Goal: Information Seeking & Learning: Learn about a topic

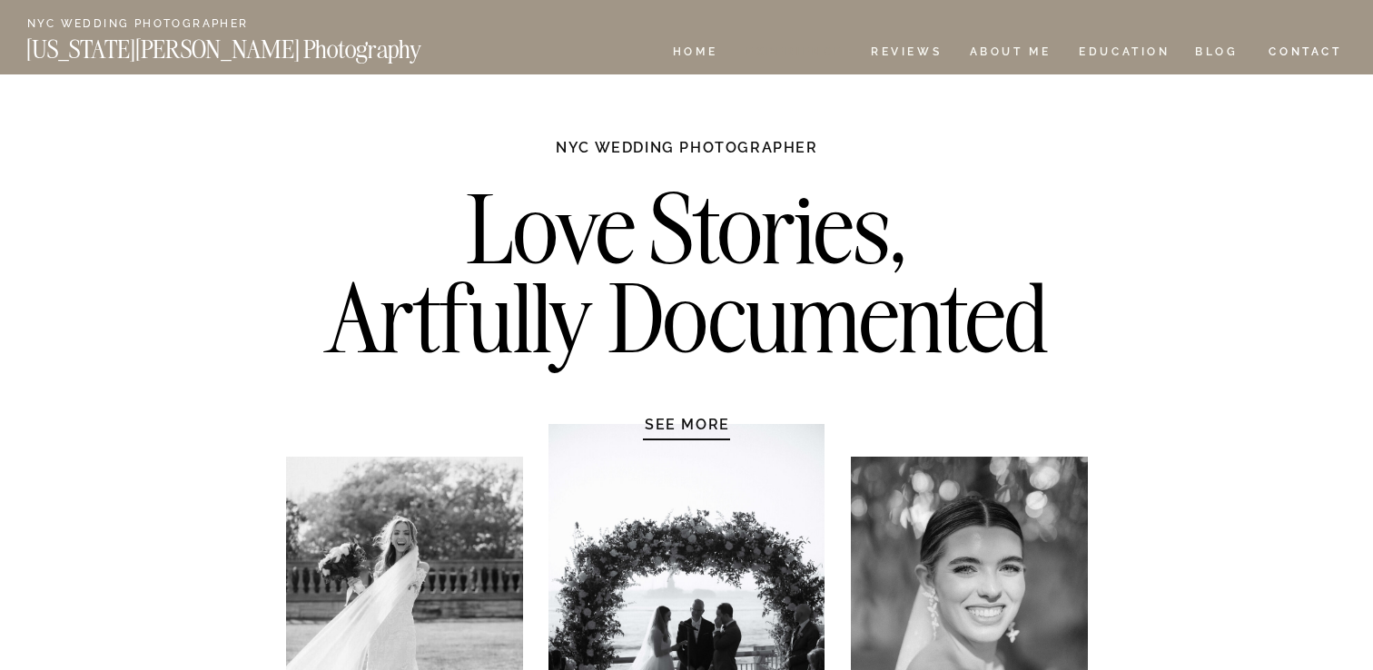
click at [816, 48] on nav "Experience" at bounding box center [793, 53] width 95 height 15
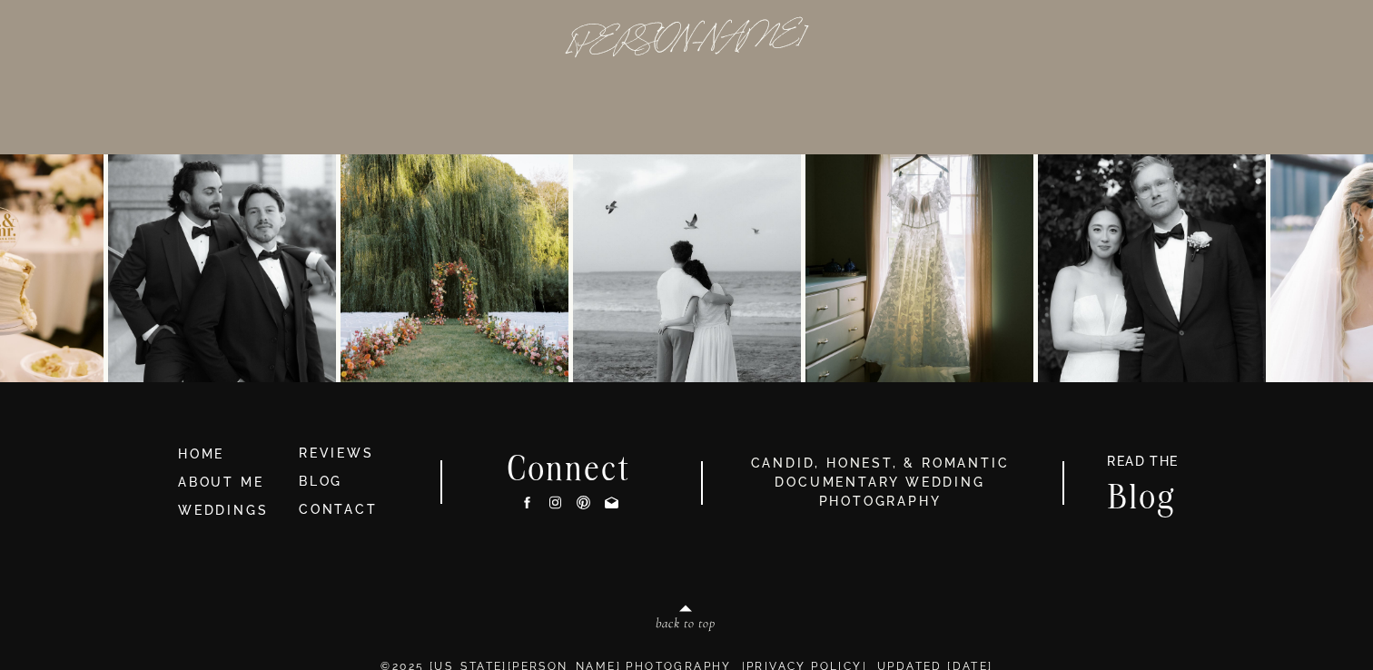
scroll to position [16903, 0]
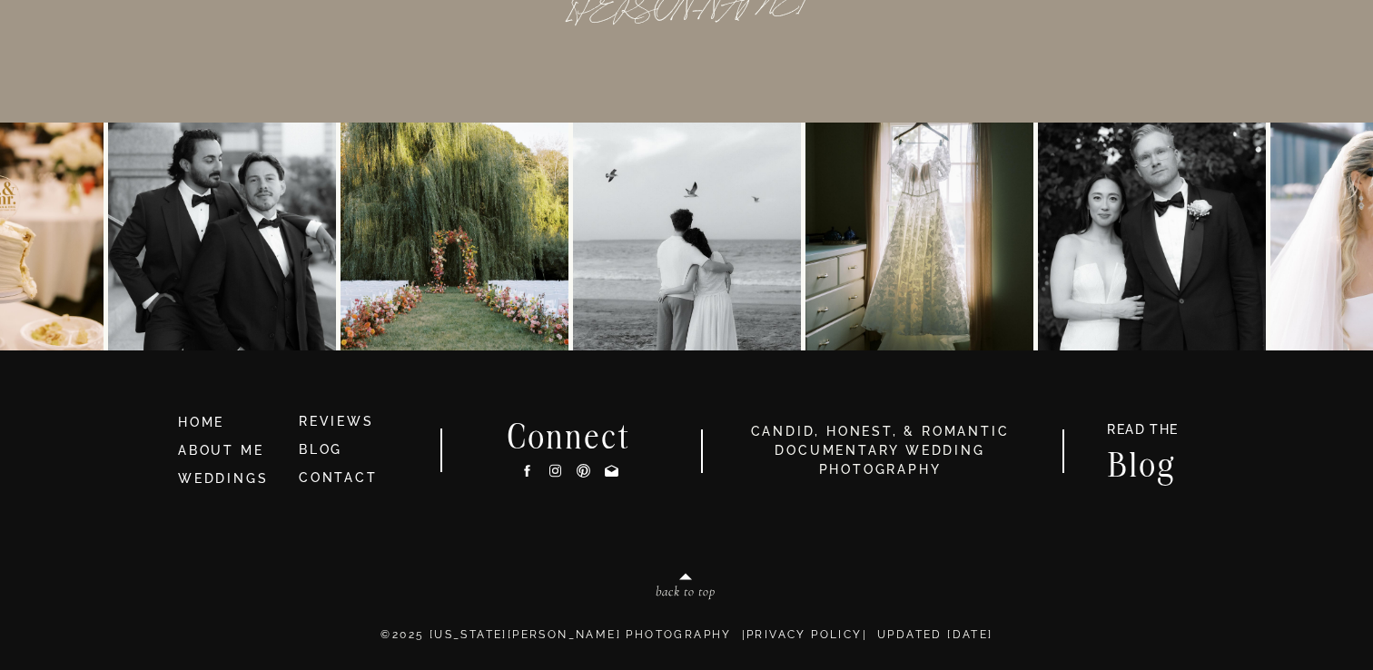
click at [218, 419] on h3 "HOME" at bounding box center [230, 423] width 105 height 20
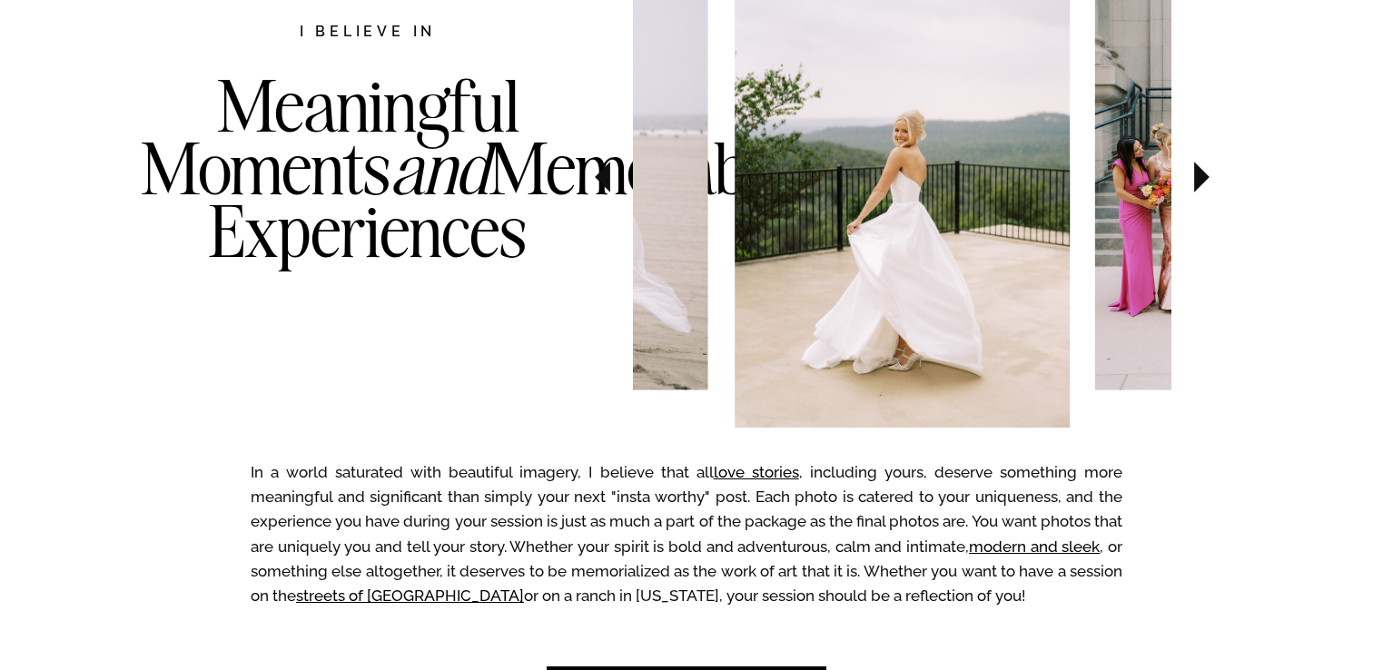
scroll to position [1029, 0]
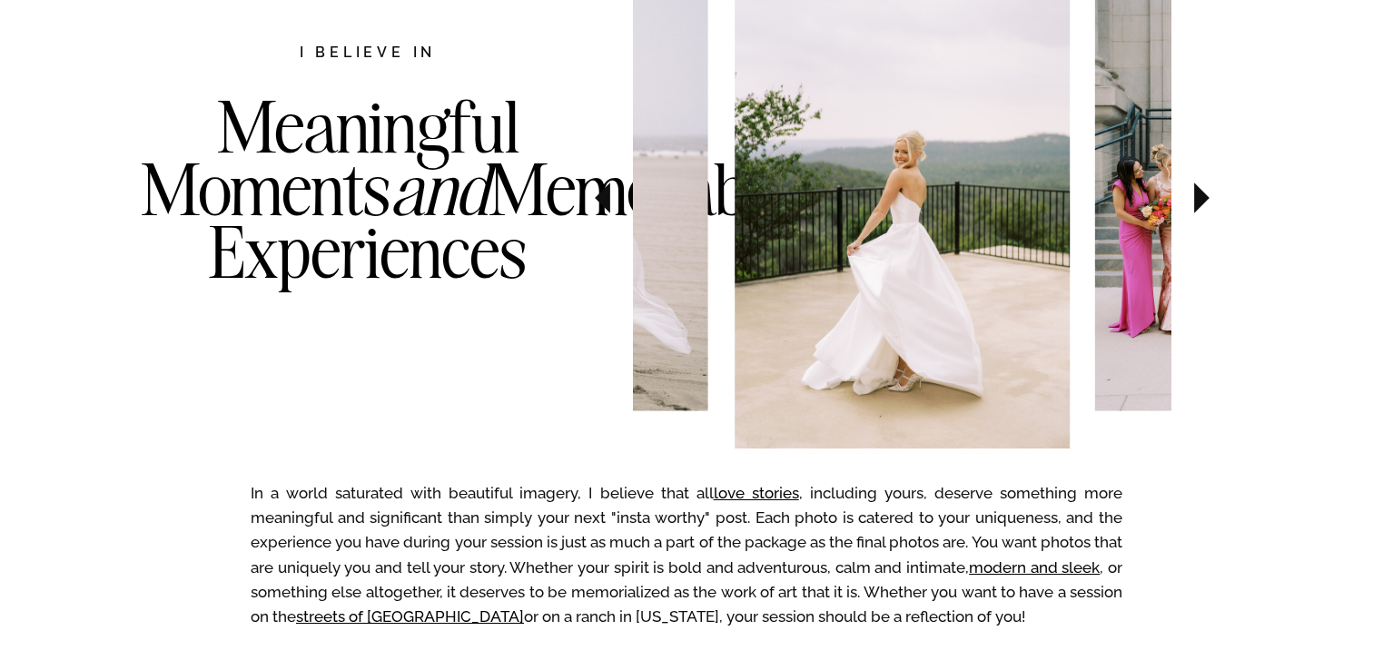
drag, startPoint x: 232, startPoint y: 135, endPoint x: 537, endPoint y: 304, distance: 348.6
click at [537, 304] on h3 "Meaningful Moments and Memorable Experiences" at bounding box center [368, 225] width 454 height 261
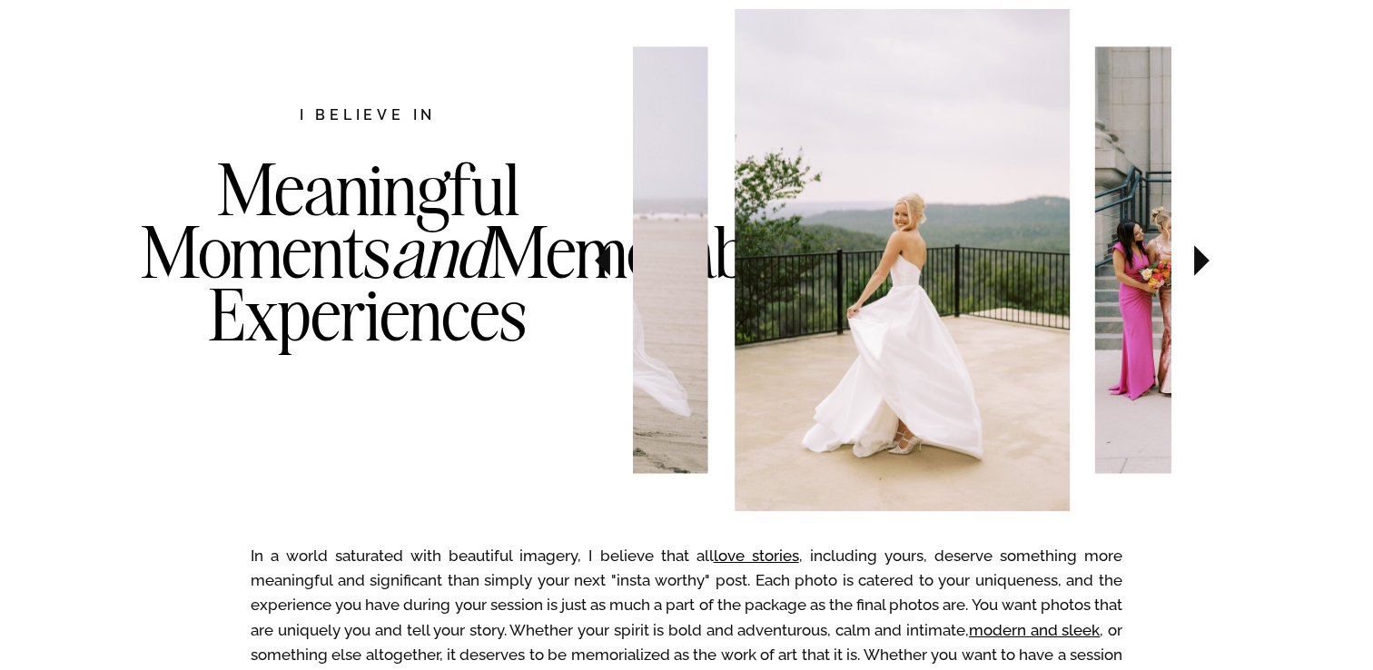
scroll to position [962, 0]
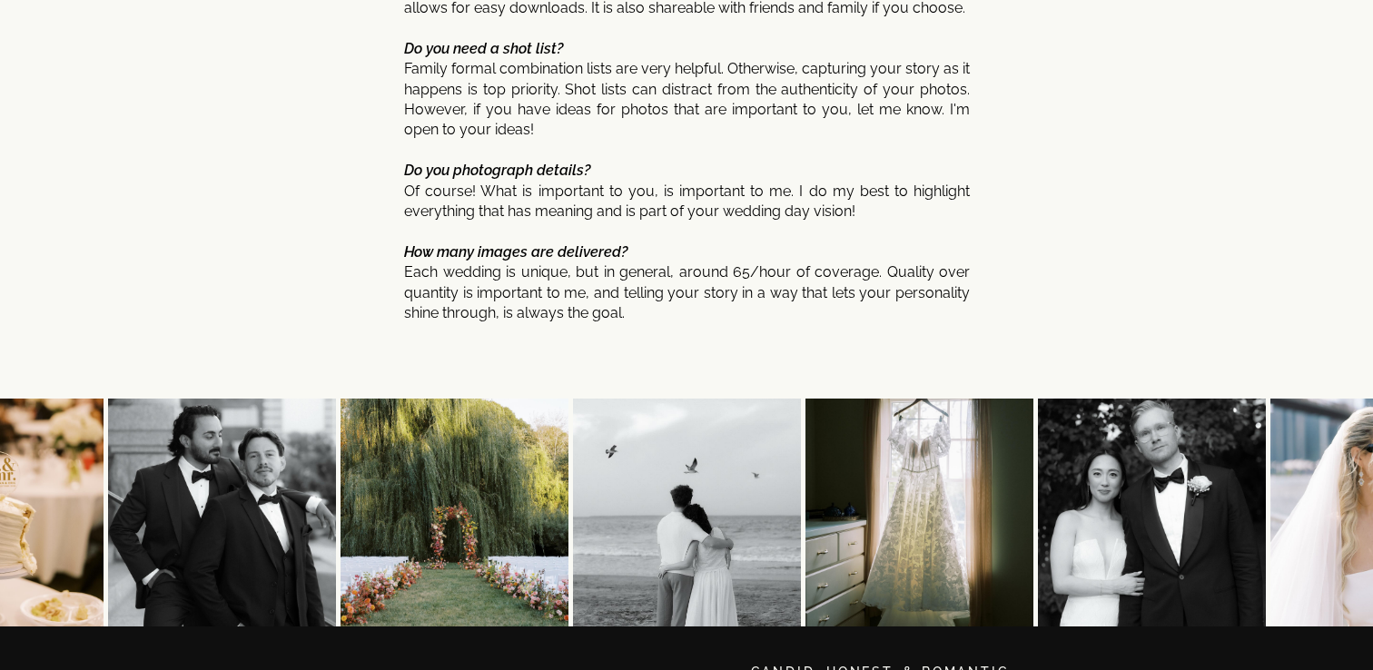
scroll to position [9855, 0]
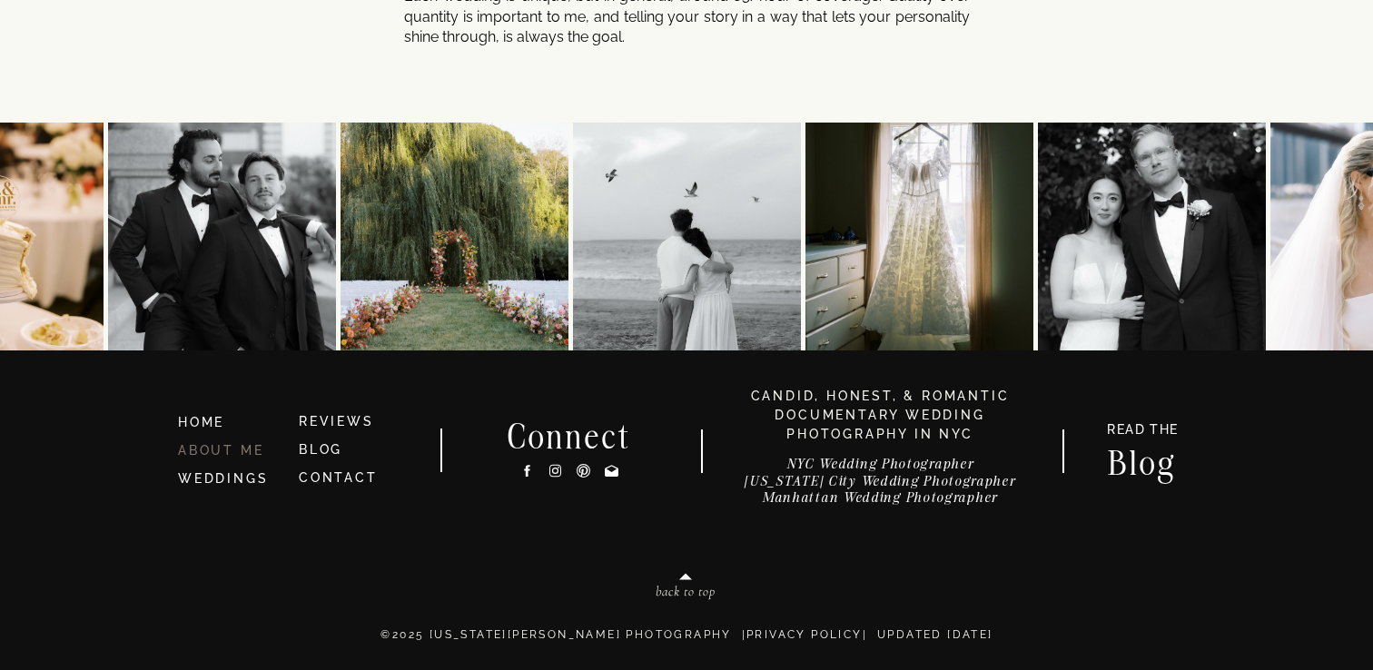
click at [231, 448] on link "ABOUT ME" at bounding box center [220, 450] width 85 height 15
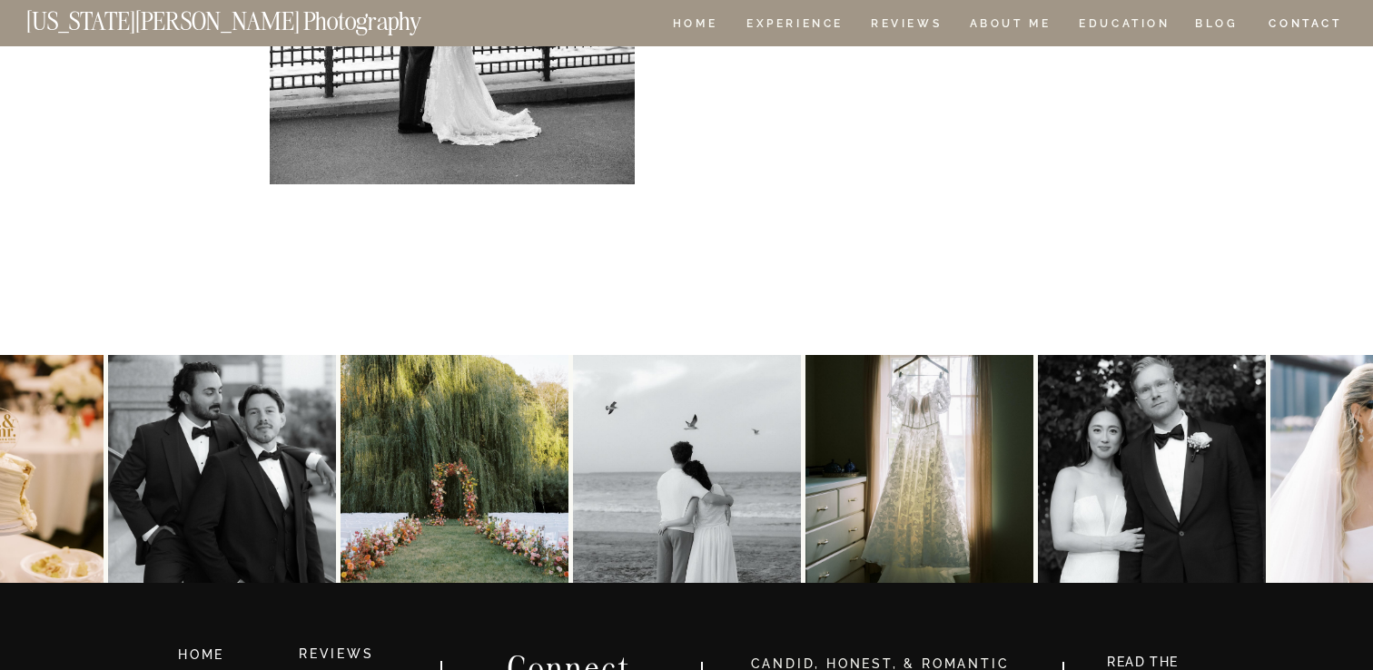
scroll to position [4015, 0]
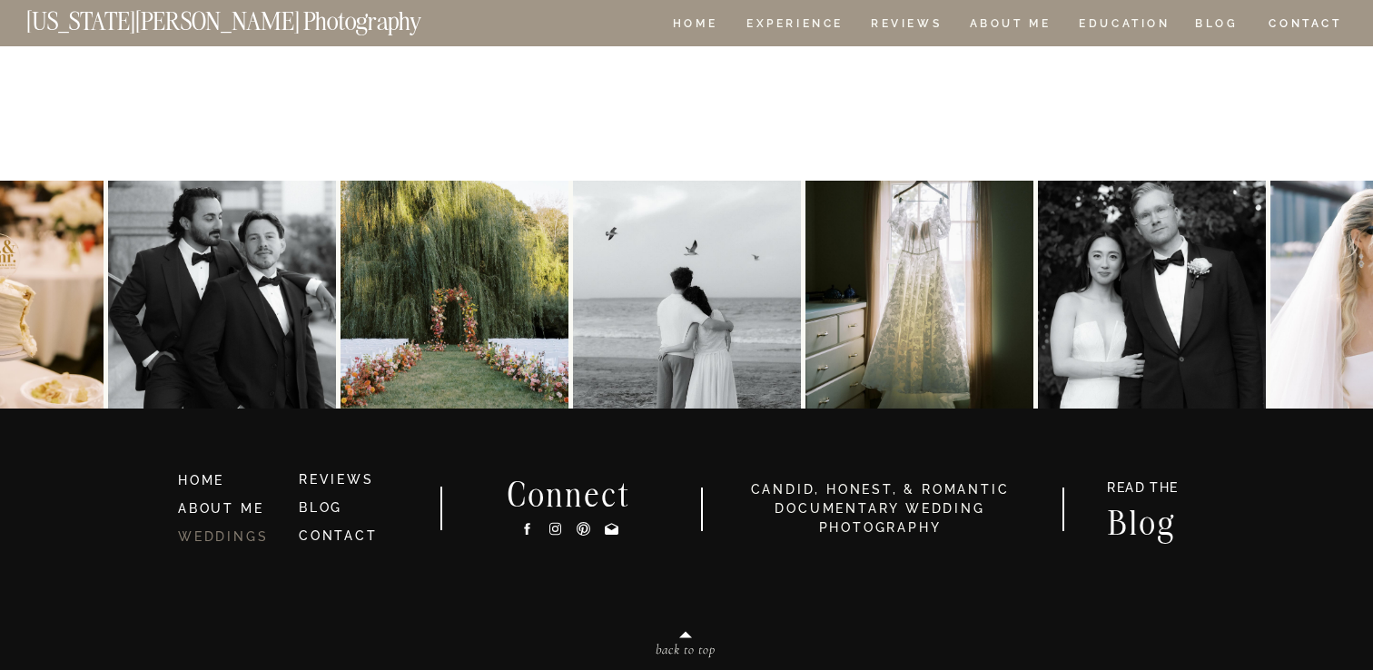
click at [249, 540] on link "WEDDINGS" at bounding box center [223, 536] width 90 height 15
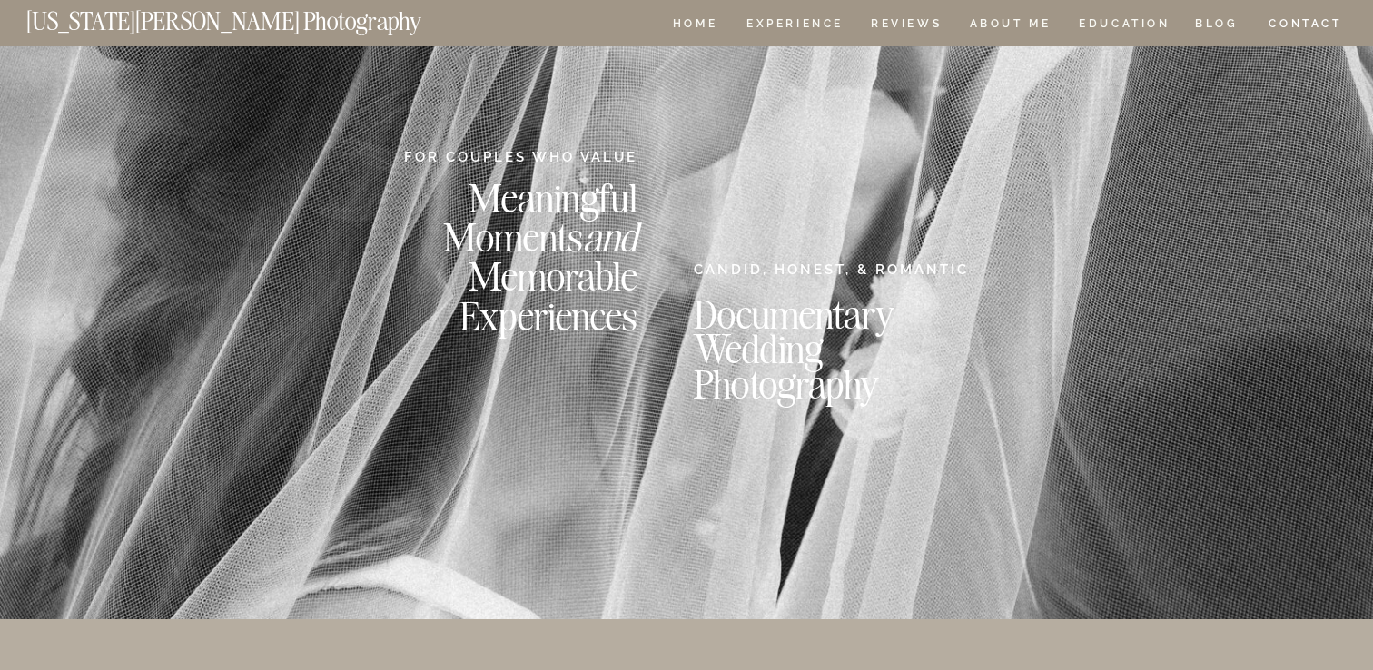
scroll to position [117, 0]
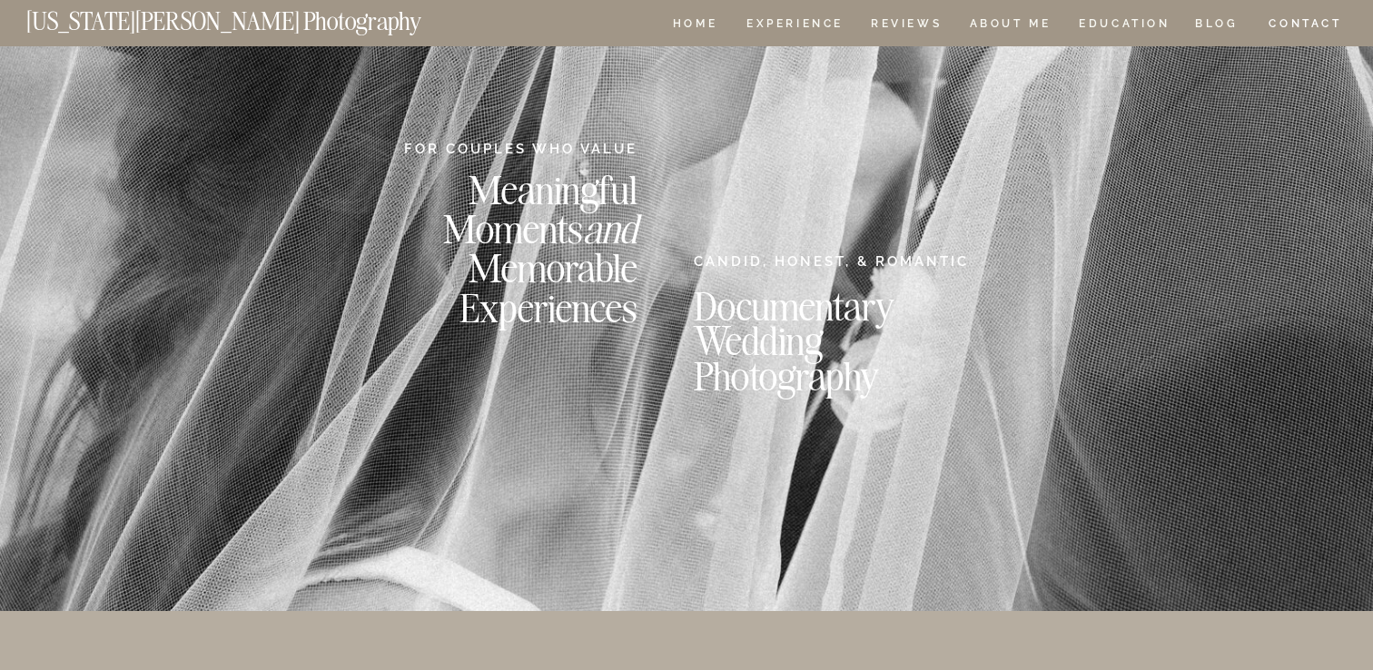
click at [709, 257] on h2 "CANDID, HONEST, & ROMANTIC" at bounding box center [834, 264] width 281 height 27
copy h2 "CANDID, HONEST, & ROMANTIC"
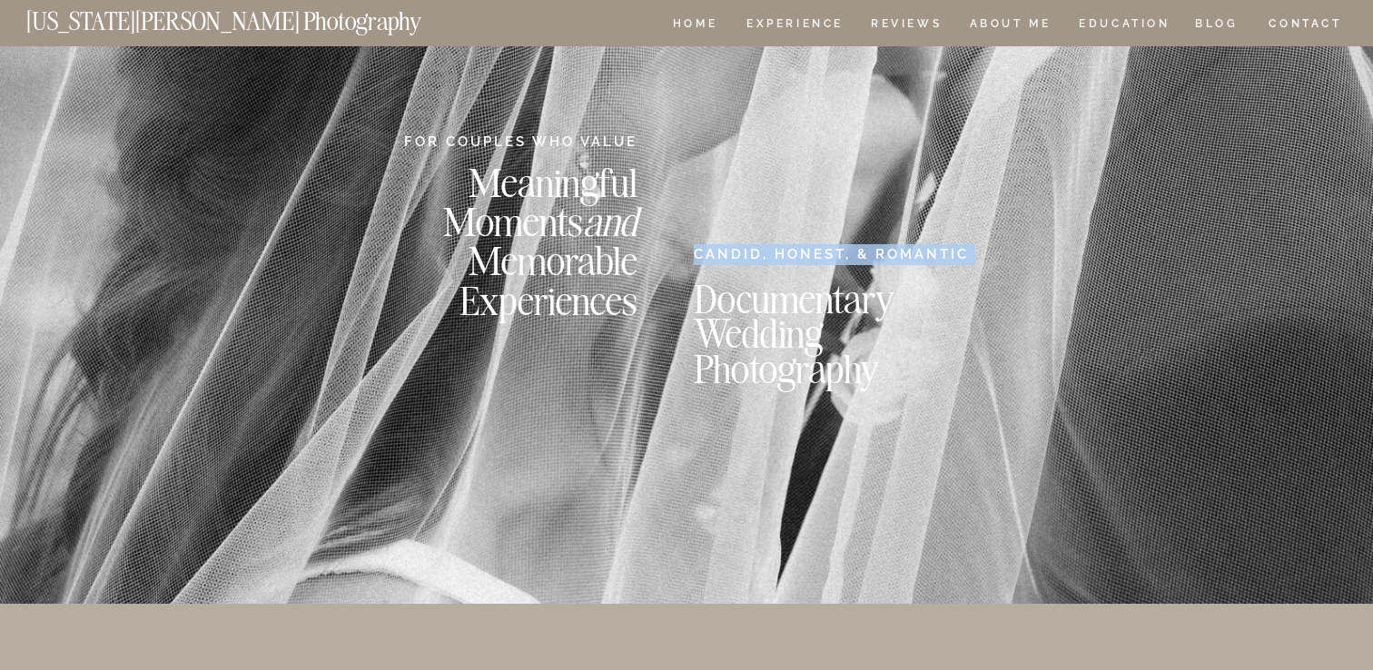
scroll to position [143, 0]
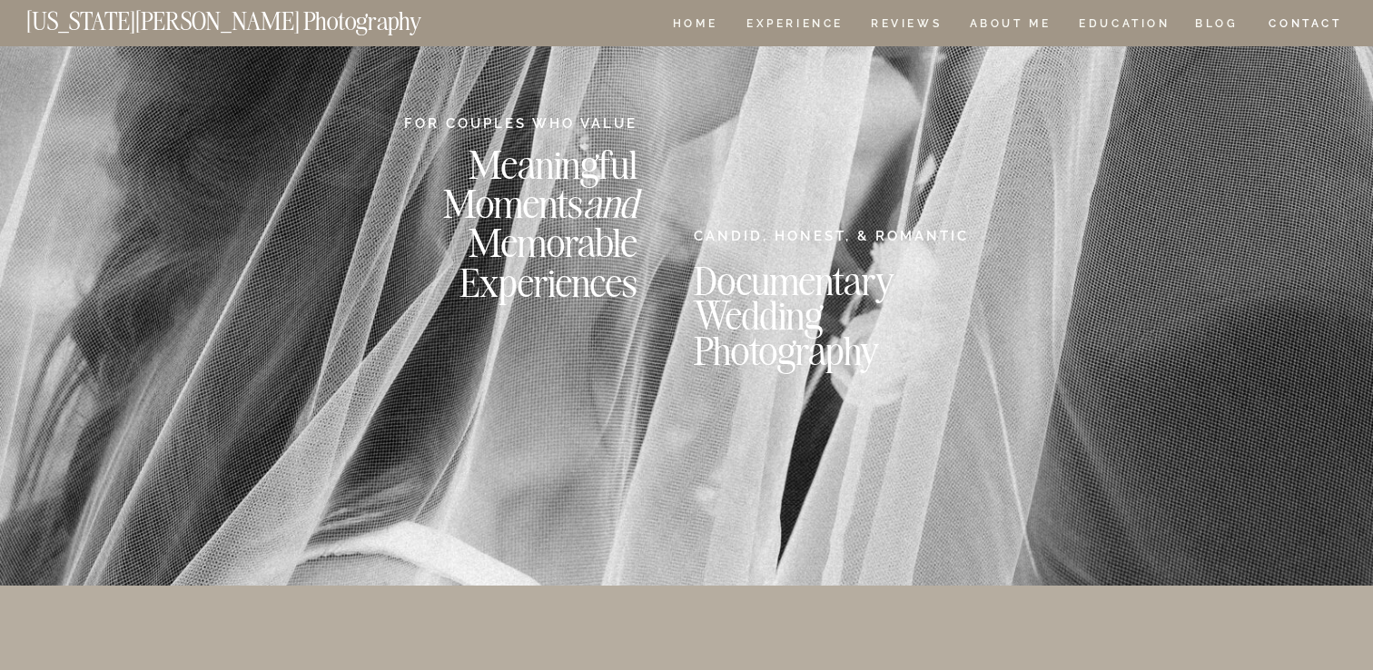
click at [775, 306] on h2 "Documentary Wedding Photography" at bounding box center [832, 309] width 276 height 92
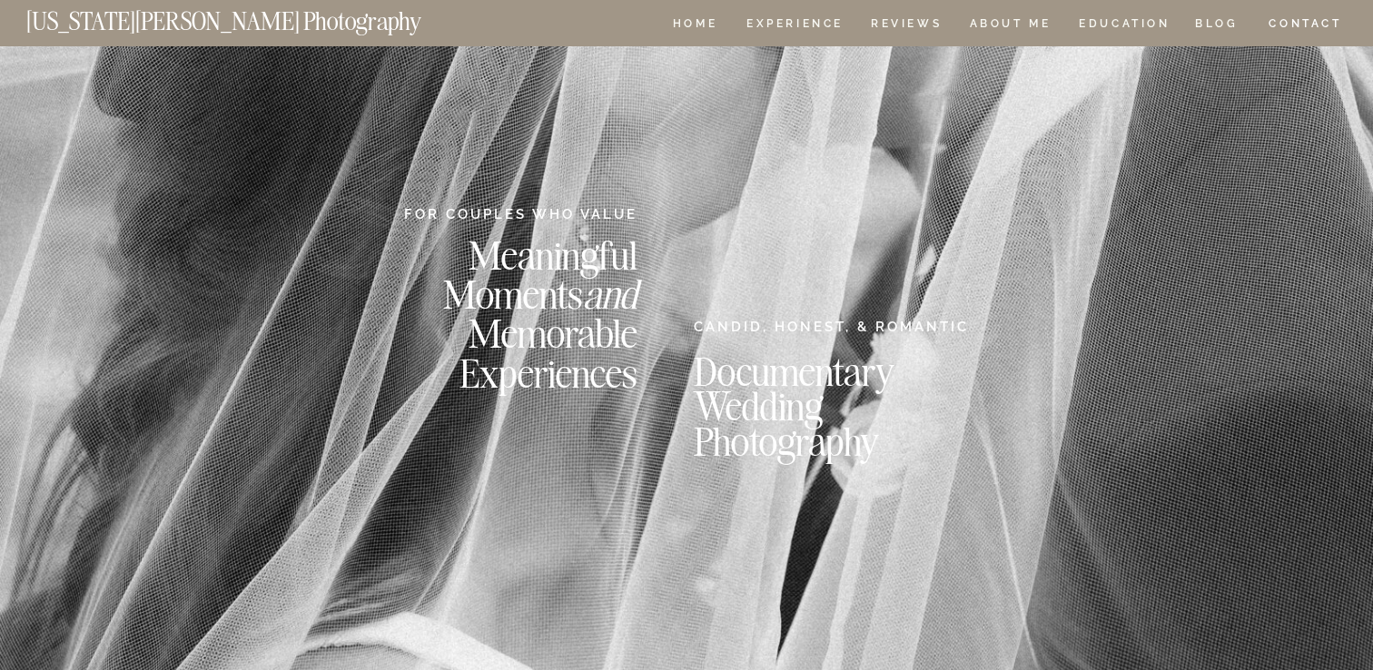
scroll to position [0, 0]
